Goal: Feedback & Contribution: Contribute content

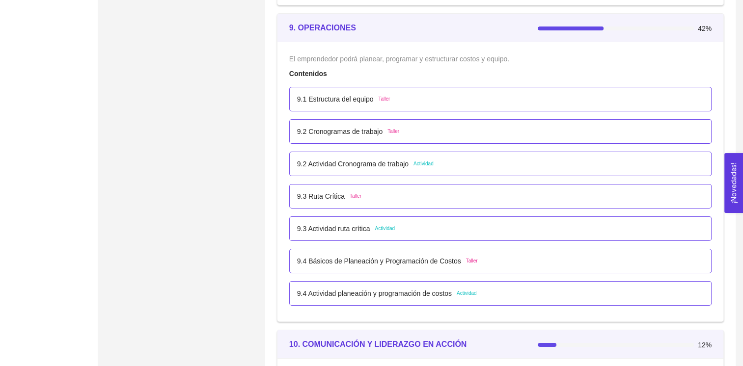
scroll to position [3307, 0]
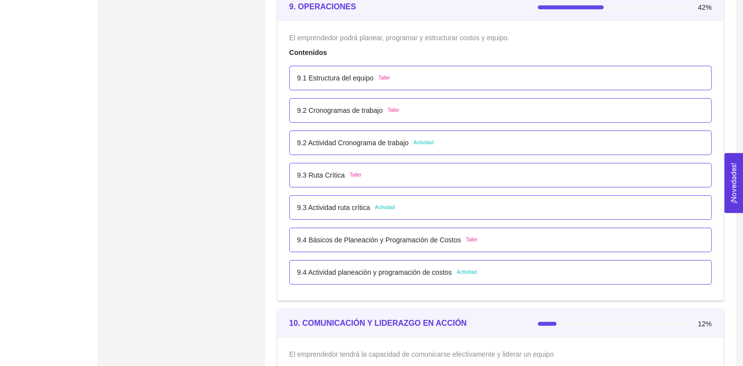
drag, startPoint x: 329, startPoint y: 170, endPoint x: 244, endPoint y: 331, distance: 181.9
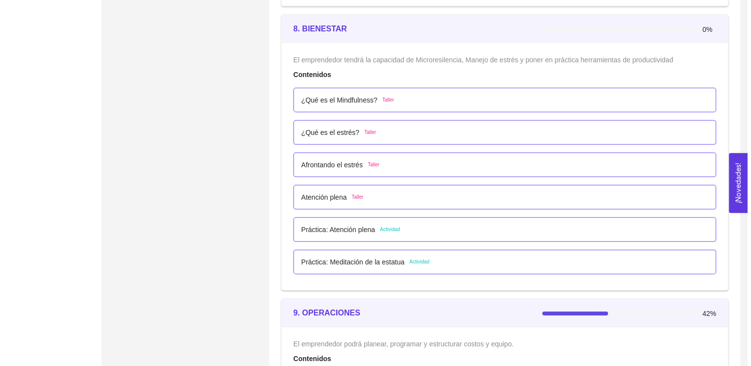
scroll to position [2995, 0]
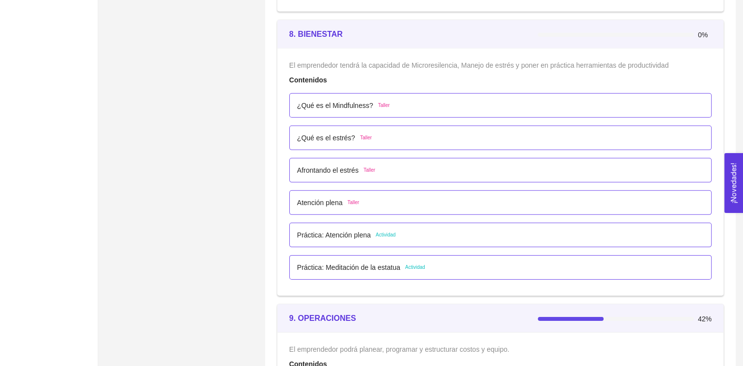
click at [331, 208] on div "Atención plena Taller" at bounding box center [500, 203] width 422 height 25
click at [377, 200] on div "Atención plena Taller" at bounding box center [500, 202] width 407 height 11
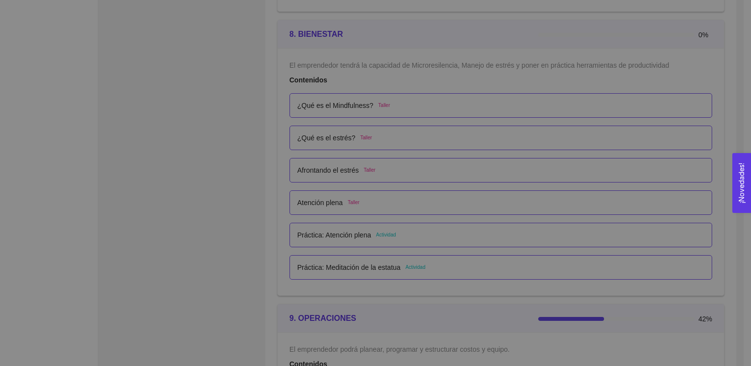
click at [377, 200] on li at bounding box center [376, 199] width 390 height 8
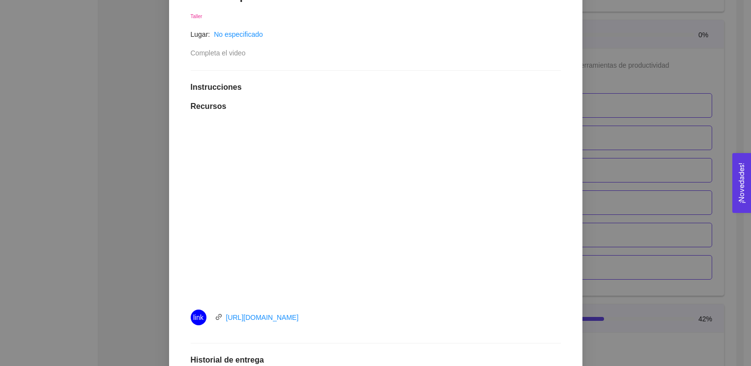
scroll to position [197, 0]
drag, startPoint x: 750, startPoint y: 190, endPoint x: 752, endPoint y: 218, distance: 28.1
drag, startPoint x: 750, startPoint y: 180, endPoint x: 750, endPoint y: 232, distance: 52.6
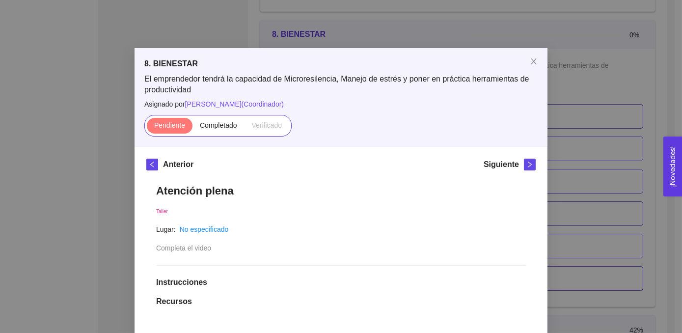
scroll to position [0, 0]
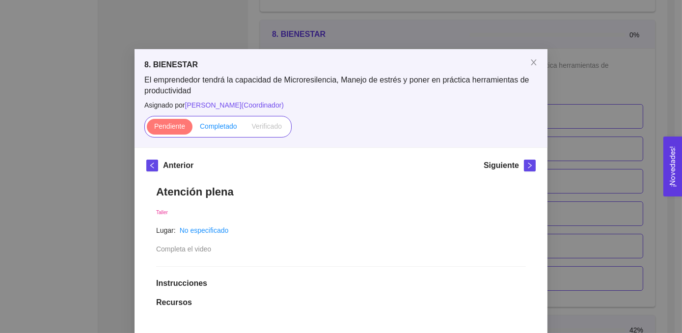
click at [218, 134] on label "Completado" at bounding box center [219, 127] width 52 height 16
click at [193, 129] on input "Completado" at bounding box center [193, 129] width 0 height 0
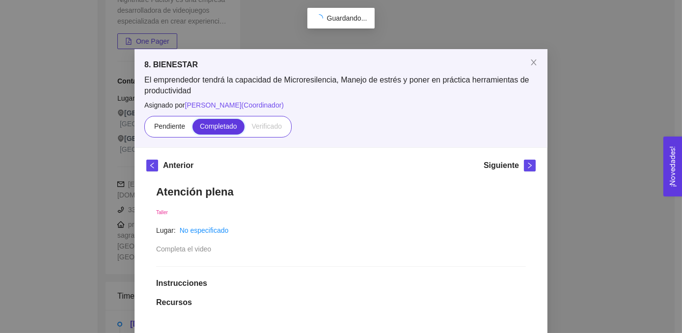
scroll to position [2995, 0]
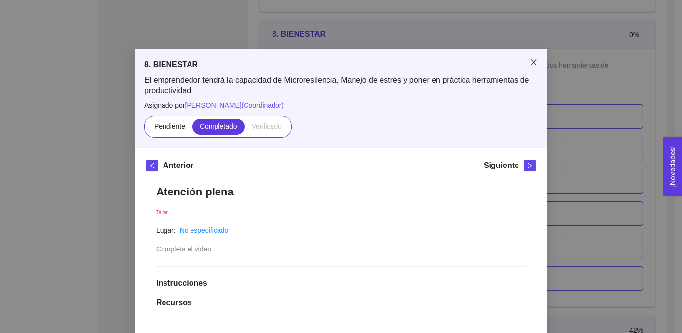
click at [532, 69] on span "Close" at bounding box center [534, 63] width 28 height 28
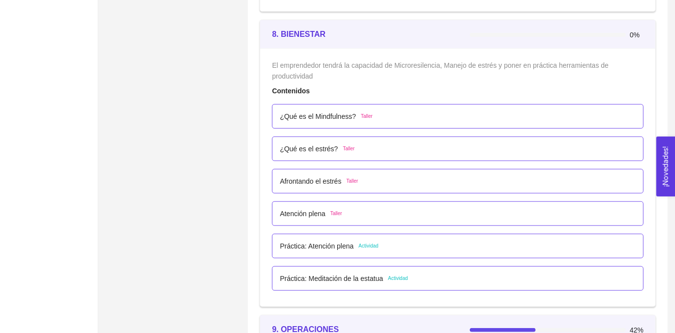
click at [367, 275] on p "Práctica: Meditación de la estatua" at bounding box center [331, 278] width 103 height 11
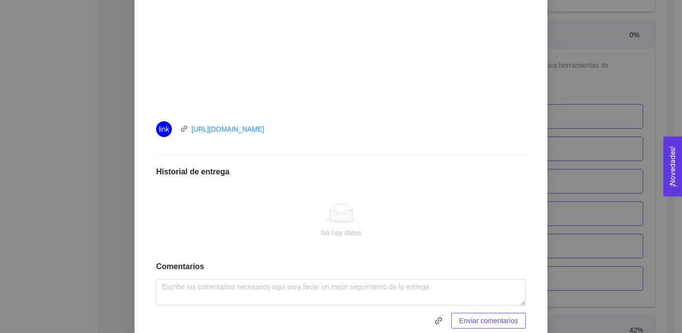
scroll to position [423, 0]
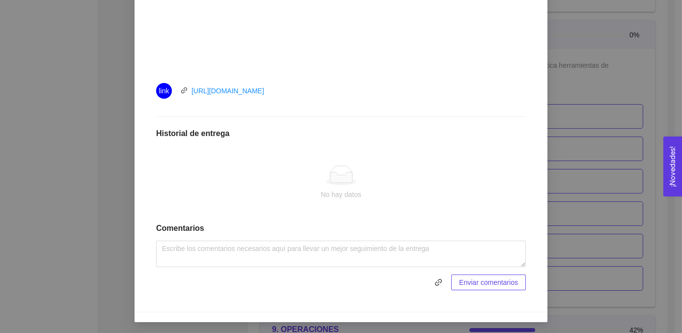
drag, startPoint x: 288, startPoint y: 97, endPoint x: 186, endPoint y: 91, distance: 102.3
click at [186, 91] on div "link [URL][DOMAIN_NAME]" at bounding box center [266, 91] width 221 height 16
copy link "[URL][DOMAIN_NAME]"
click at [264, 90] on link "[URL][DOMAIN_NAME]" at bounding box center [228, 91] width 73 height 8
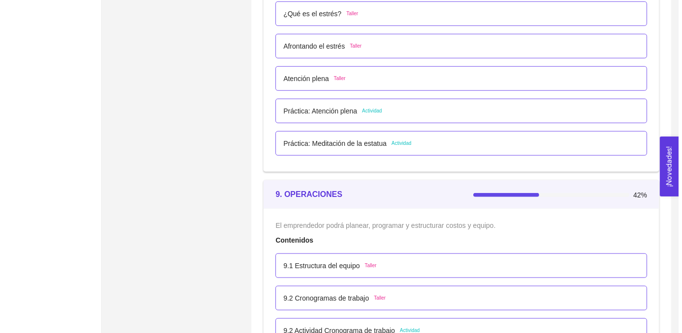
scroll to position [3125, 0]
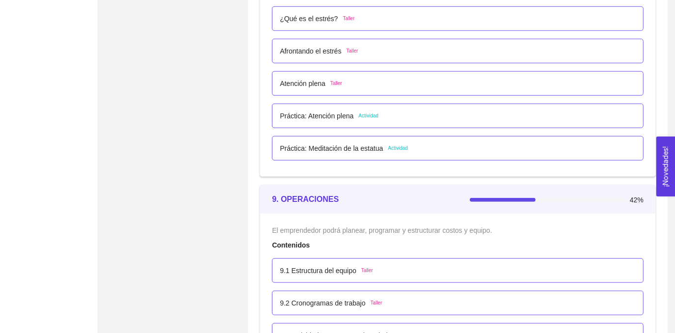
click at [373, 150] on p "Práctica: Meditación de la estatua" at bounding box center [331, 148] width 103 height 11
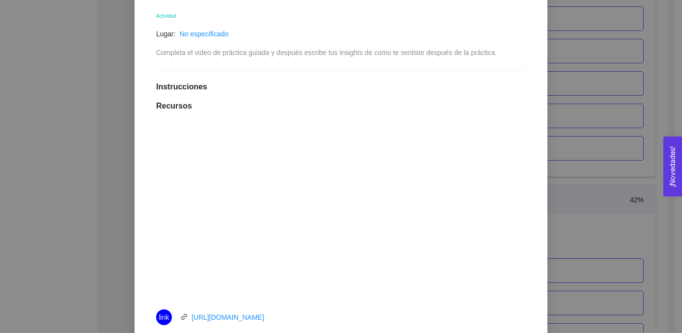
scroll to position [197, 0]
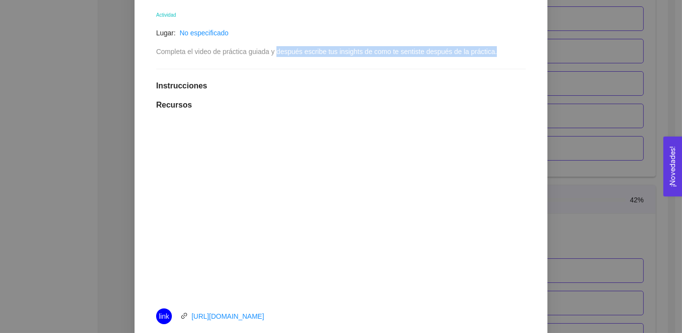
drag, startPoint x: 272, startPoint y: 52, endPoint x: 494, endPoint y: 56, distance: 221.6
click at [494, 56] on div "Práctica: Meditación de la estatua Actividad Lugar: No especificado Completa el…" at bounding box center [341, 252] width 390 height 548
copy span "después escribe tus insights de como te sentiste después de la práctica."
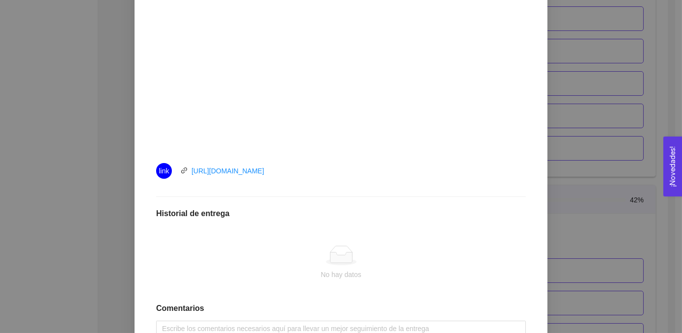
scroll to position [364, 0]
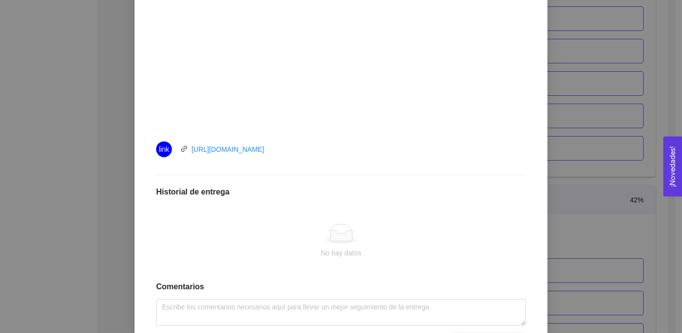
click at [330, 259] on div "No hay datos" at bounding box center [341, 241] width 370 height 82
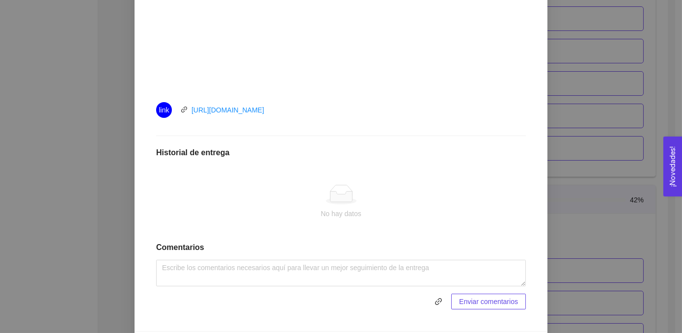
scroll to position [406, 0]
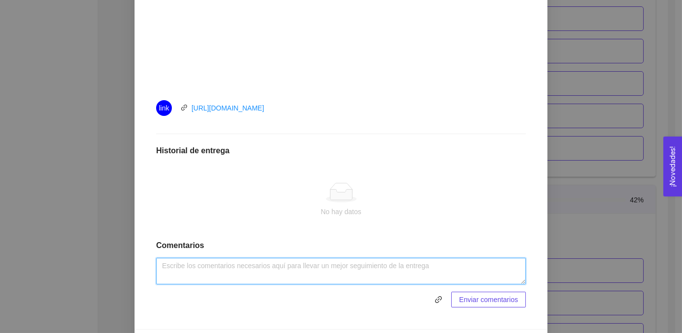
click at [340, 271] on textarea at bounding box center [341, 271] width 370 height 27
paste textarea "Después de hacer la meditación de estatua, lo primero que noté fue que todo se …"
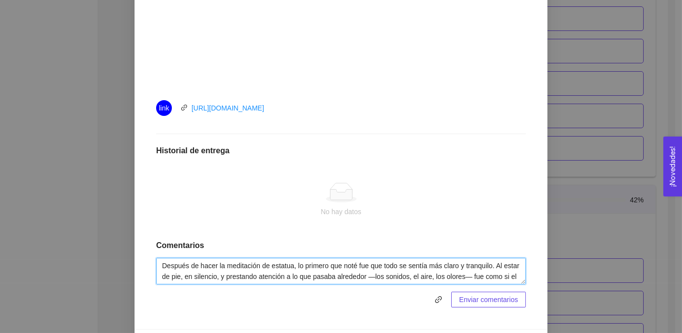
scroll to position [73, 0]
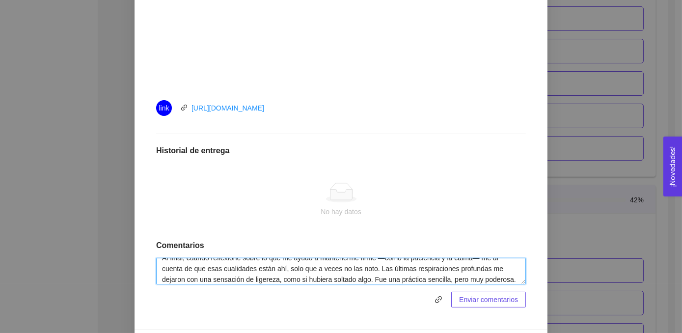
type textarea "Después de hacer la meditación de estatua, lo primero que noté fue que todo se …"
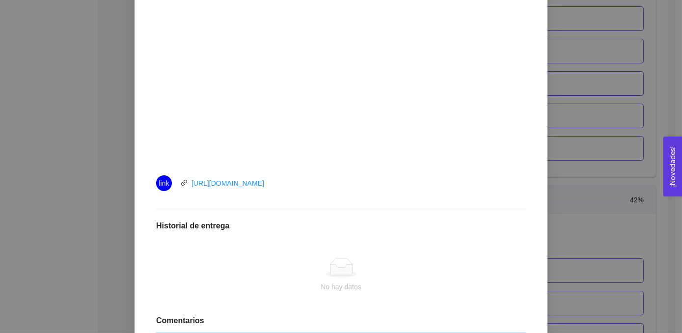
scroll to position [336, 0]
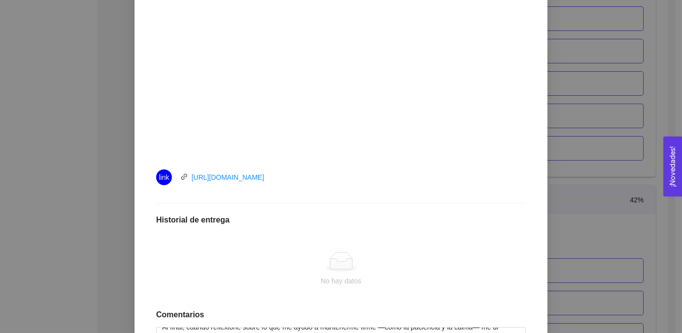
click at [317, 249] on div "No hay datos" at bounding box center [341, 269] width 370 height 82
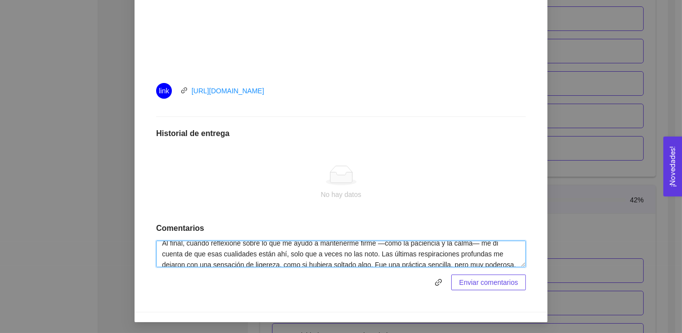
scroll to position [0, 0]
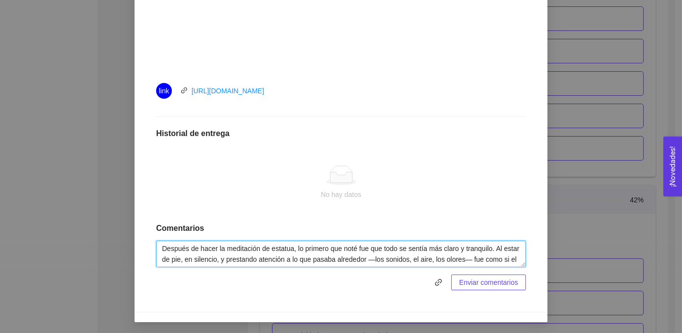
drag, startPoint x: 506, startPoint y: 261, endPoint x: 122, endPoint y: 236, distance: 385.4
click at [122, 236] on div "8. BIENESTAR El emprendedor tendrá la capacidad de Microresilencia, Manejo de e…" at bounding box center [341, 166] width 682 height 333
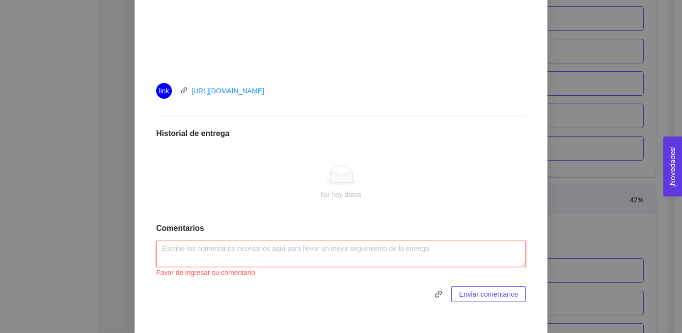
paste textarea "Después de hacer la meditación de estatua, lo primero que noté fue que todo se …"
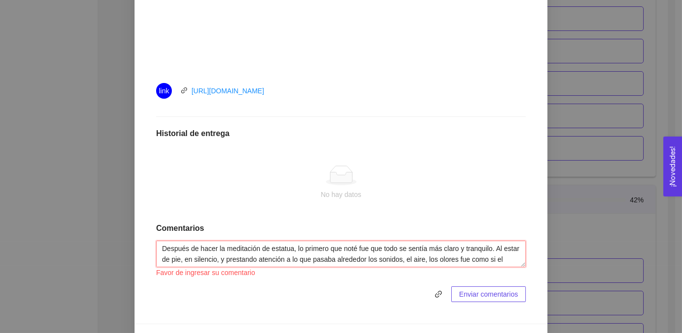
scroll to position [84, 0]
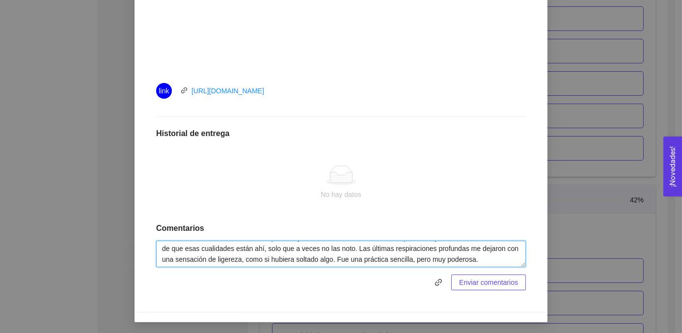
type textarea "Después de hacer la meditación de estatua, lo primero que noté fue que todo se …"
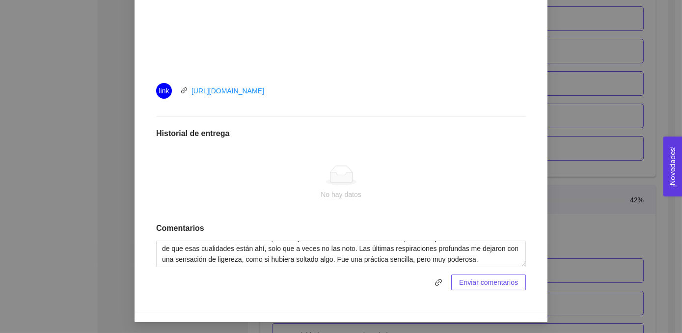
click at [481, 286] on span "Enviar comentarios" at bounding box center [488, 282] width 59 height 11
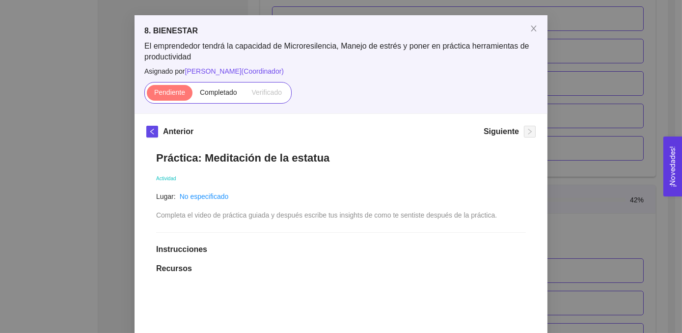
scroll to position [2, 0]
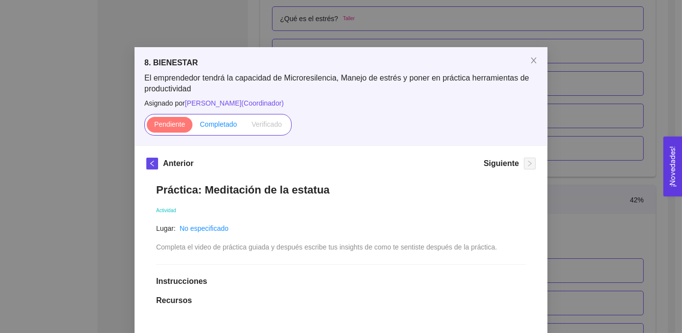
click at [213, 125] on span "Completado" at bounding box center [218, 124] width 37 height 8
click at [193, 127] on input "Completado" at bounding box center [193, 127] width 0 height 0
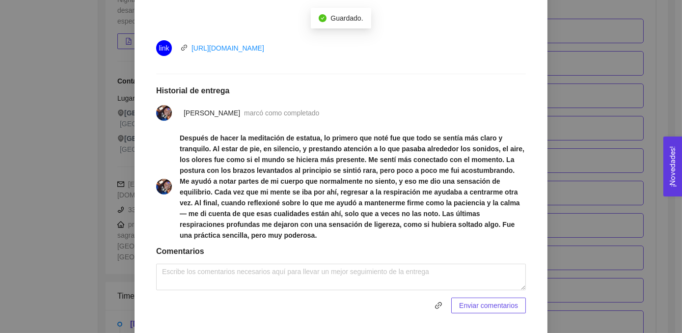
scroll to position [478, 0]
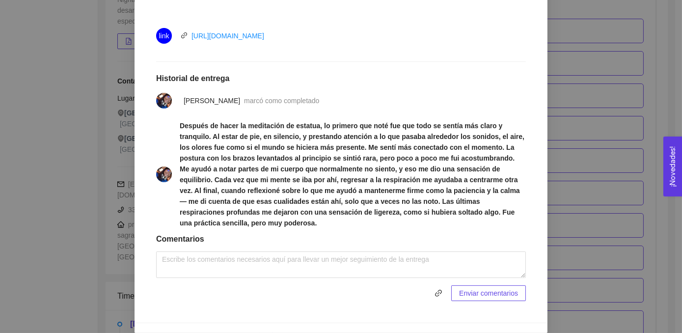
click at [362, 189] on strong "Después de hacer la meditación de estatua, lo primero que noté fue que todo se …" at bounding box center [352, 174] width 345 height 105
click at [401, 213] on span "Después de hacer la meditación de estatua, lo primero que noté fue que todo se …" at bounding box center [353, 174] width 346 height 108
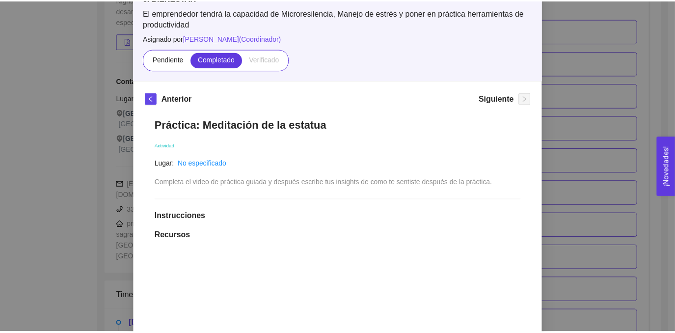
scroll to position [0, 0]
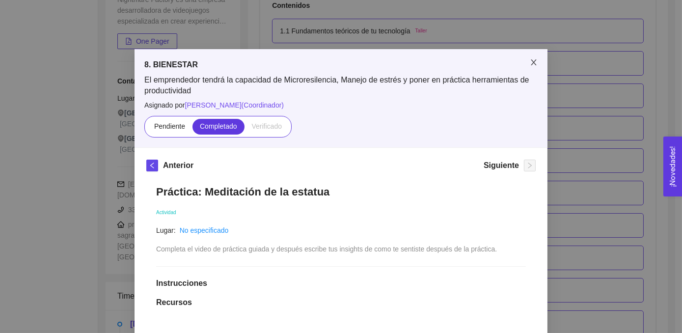
click at [530, 62] on icon "close" at bounding box center [534, 62] width 8 height 8
